Goal: Transaction & Acquisition: Purchase product/service

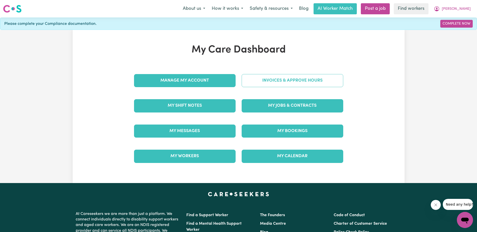
click at [293, 80] on link "Invoices & Approve Hours" at bounding box center [291, 80] width 101 height 13
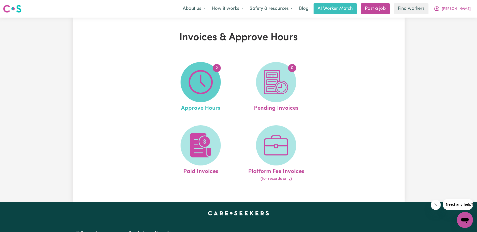
click at [194, 84] on img at bounding box center [200, 82] width 24 height 24
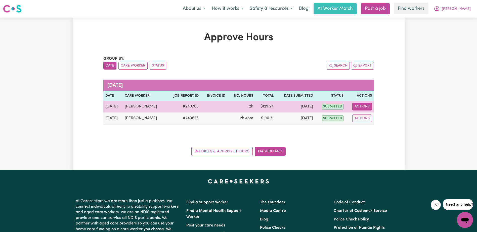
click at [363, 107] on button "Actions" at bounding box center [362, 107] width 20 height 8
click at [369, 118] on link "View Job Report" at bounding box center [373, 118] width 43 height 10
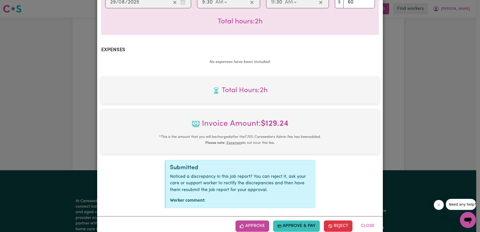
scroll to position [155, 0]
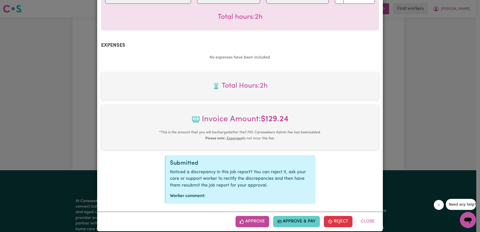
click at [294, 216] on button "Approve & Pay" at bounding box center [296, 221] width 47 height 11
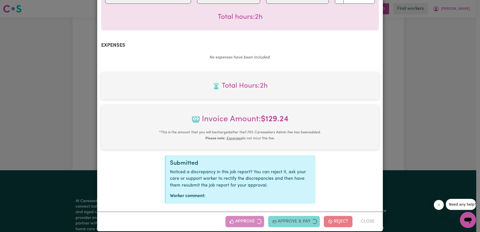
select select "card_1QINzUB2z0xKyepBNbshkzjV"
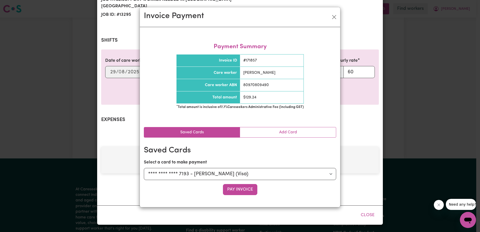
scroll to position [74, 0]
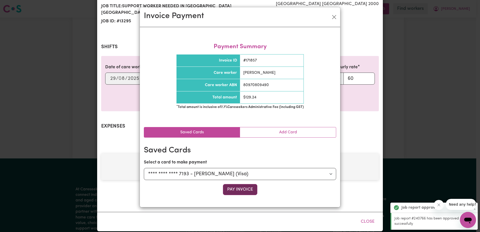
click at [241, 186] on button "Pay Invoice" at bounding box center [240, 189] width 34 height 11
click at [241, 191] on div "Pay Invoice" at bounding box center [240, 189] width 192 height 11
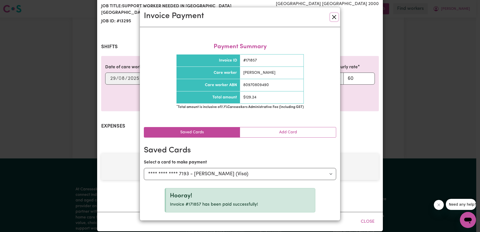
click at [334, 18] on button "Close" at bounding box center [334, 17] width 8 height 8
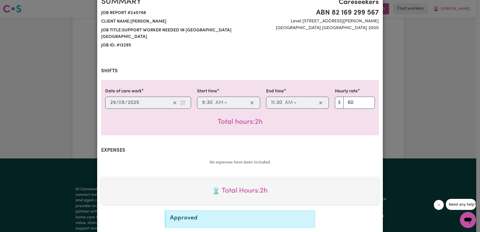
scroll to position [0, 0]
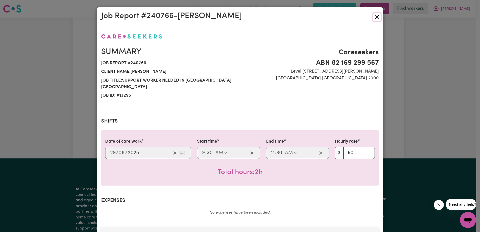
click at [376, 16] on button "Close" at bounding box center [377, 17] width 8 height 8
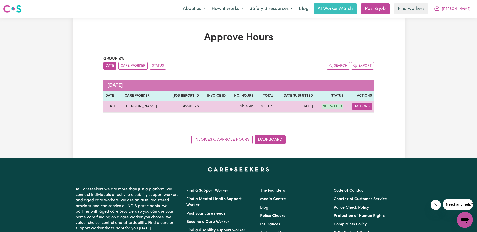
click at [362, 105] on button "Actions" at bounding box center [362, 107] width 20 height 8
click at [372, 118] on link "View Job Report" at bounding box center [373, 118] width 43 height 10
select select "pm"
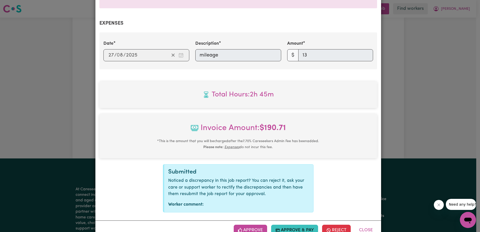
scroll to position [186, 0]
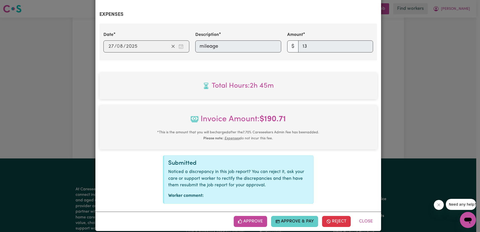
click at [294, 216] on button "Approve & Pay" at bounding box center [294, 221] width 47 height 11
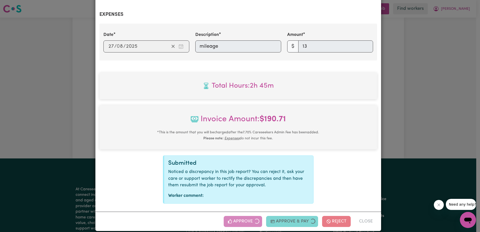
scroll to position [105, 0]
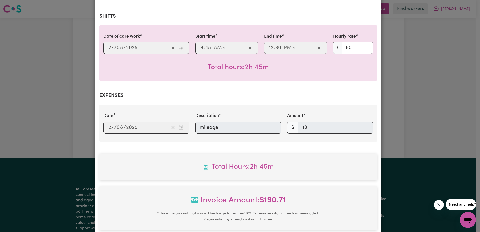
select select "card_1QINzUB2z0xKyepBNbshkzjV"
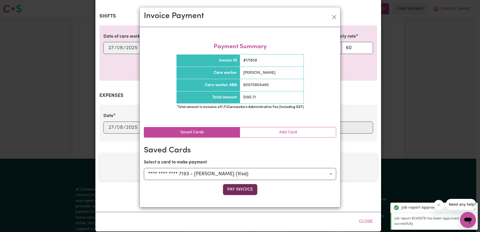
click at [241, 188] on button "Pay Invoice" at bounding box center [240, 189] width 34 height 11
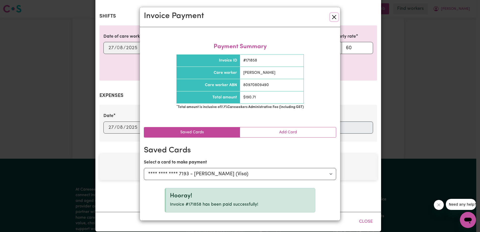
click at [335, 17] on button "Close" at bounding box center [334, 17] width 8 height 8
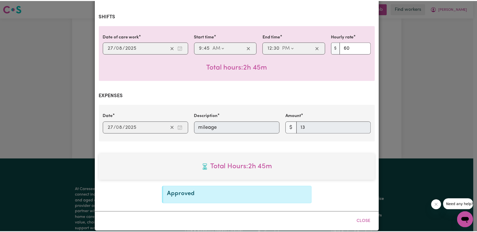
scroll to position [0, 0]
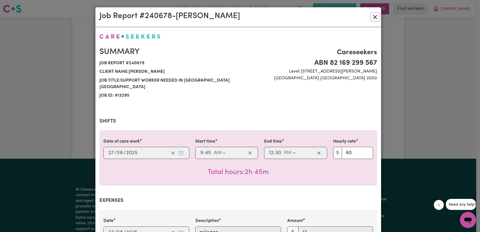
click at [374, 15] on button "Close" at bounding box center [375, 17] width 8 height 8
